Goal: Navigation & Orientation: Find specific page/section

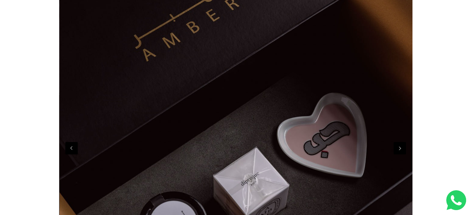
scroll to position [0, 353]
click at [400, 150] on button "Next" at bounding box center [399, 148] width 12 height 12
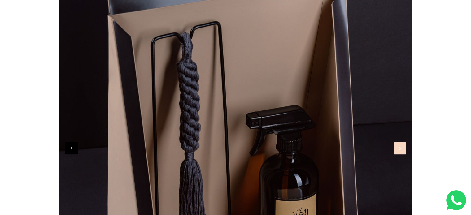
click at [400, 150] on button "Next" at bounding box center [399, 148] width 12 height 12
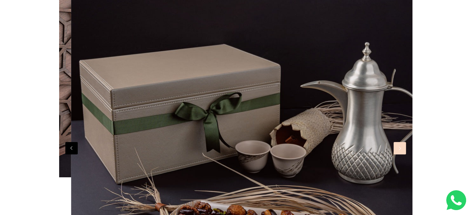
scroll to position [0, 1764]
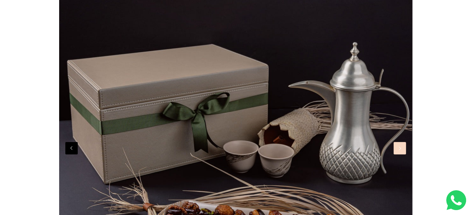
click at [398, 147] on button "Next" at bounding box center [399, 148] width 12 height 12
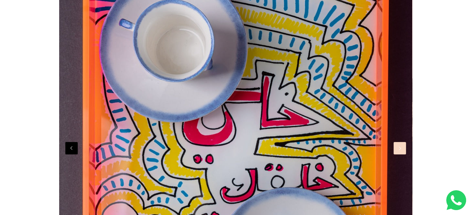
click at [398, 147] on button "Next" at bounding box center [399, 148] width 12 height 12
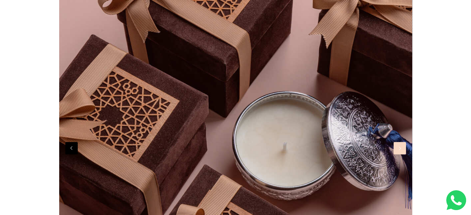
click at [397, 147] on button "Next" at bounding box center [399, 148] width 12 height 12
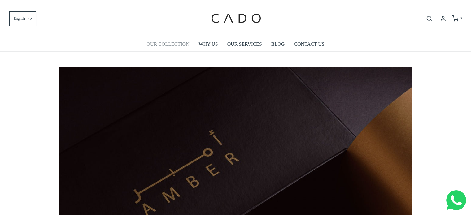
scroll to position [0, 353]
click at [168, 44] on link "OUR COLLECTION" at bounding box center [167, 44] width 43 height 14
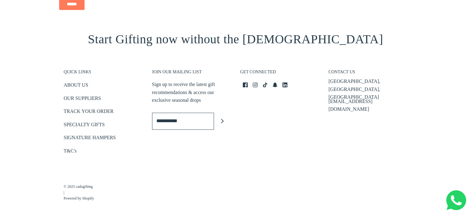
scroll to position [803, 0]
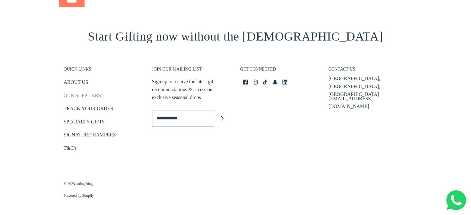
click at [81, 95] on link "OUR SUPPLIERS" at bounding box center [82, 97] width 37 height 10
click at [77, 134] on link "SIGNATURE HAMPERS" at bounding box center [90, 136] width 52 height 10
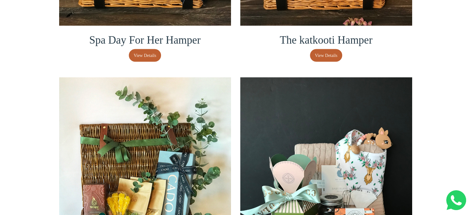
scroll to position [1393, 0]
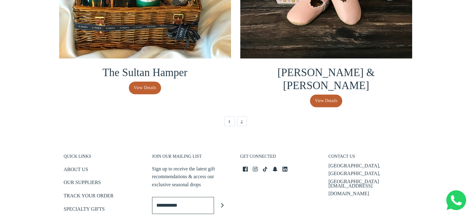
click at [241, 116] on link "2" at bounding box center [242, 121] width 10 height 10
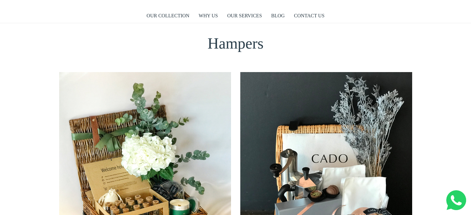
scroll to position [0, 0]
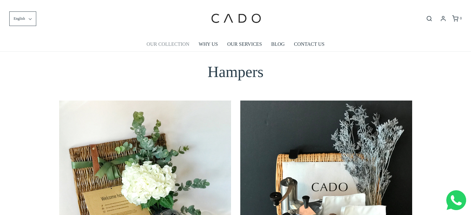
click at [166, 44] on link "OUR COLLECTION" at bounding box center [167, 44] width 43 height 14
